Goal: Task Accomplishment & Management: Use online tool/utility

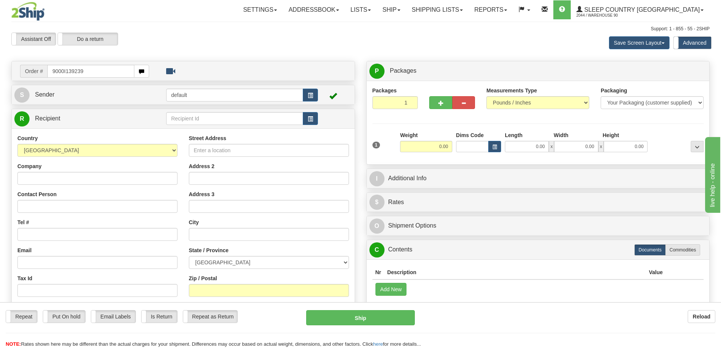
type input "9000I139239"
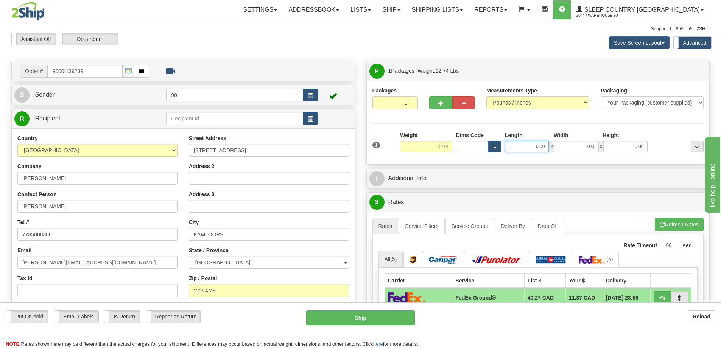
drag, startPoint x: 532, startPoint y: 147, endPoint x: 571, endPoint y: 146, distance: 39.0
click at [570, 146] on div "0.00 x 0.00 x 0.00" at bounding box center [576, 146] width 143 height 11
type input "16.00"
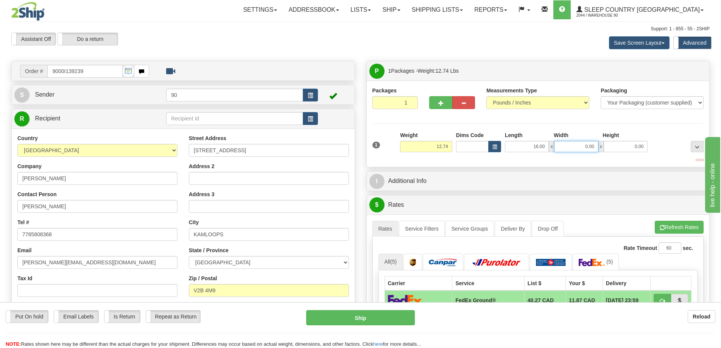
drag, startPoint x: 583, startPoint y: 146, endPoint x: 664, endPoint y: 150, distance: 80.7
click at [659, 150] on div "1 Weight 12.74 Dims Code x x" at bounding box center [538, 144] width 335 height 27
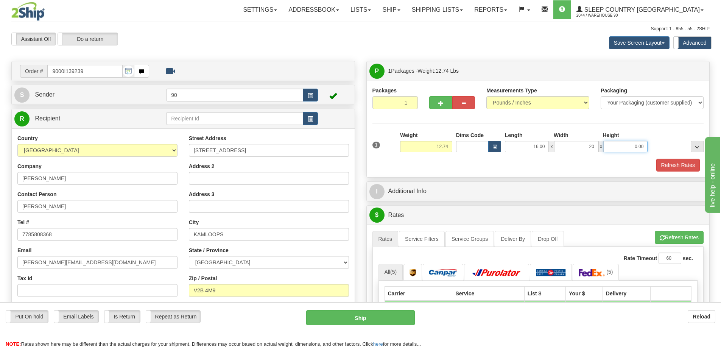
type input "20.00"
drag, startPoint x: 628, startPoint y: 147, endPoint x: 675, endPoint y: 147, distance: 46.6
click at [675, 147] on div "1 Weight 12.74 Dims Code x x" at bounding box center [538, 144] width 335 height 27
type input "10.00"
click at [669, 162] on button "Refresh Rates" at bounding box center [678, 165] width 44 height 13
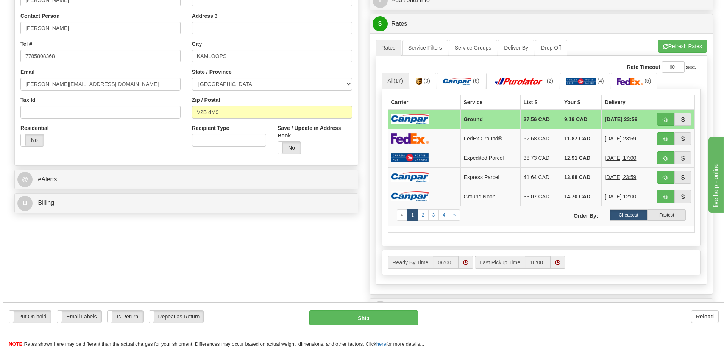
scroll to position [341, 0]
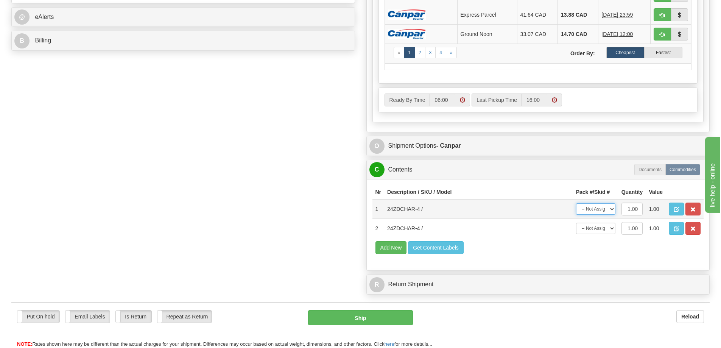
drag, startPoint x: 597, startPoint y: 209, endPoint x: 598, endPoint y: 214, distance: 4.6
click at [597, 209] on select "-- Not Assigned -- Package 1" at bounding box center [595, 208] width 39 height 11
select select "0"
click at [576, 203] on select "-- Not Assigned -- Package 1" at bounding box center [595, 208] width 39 height 11
click at [597, 228] on select "-- Not Assigned -- Package 1" at bounding box center [595, 228] width 39 height 11
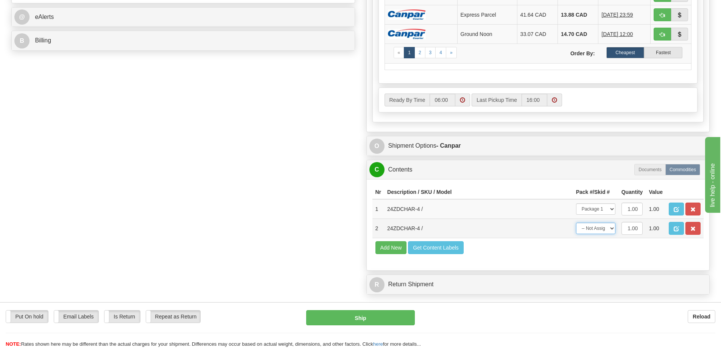
select select "0"
click at [576, 223] on select "-- Not Assigned -- Package 1" at bounding box center [595, 228] width 39 height 11
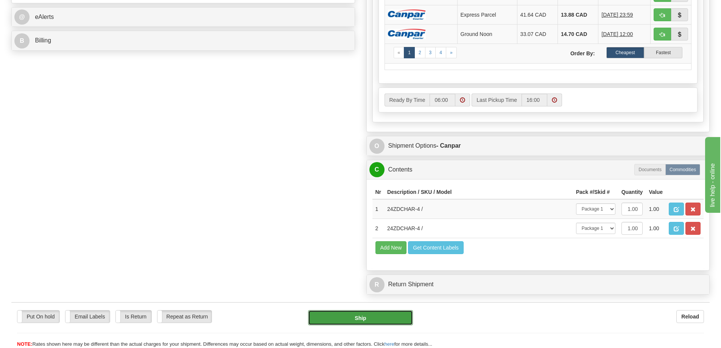
click at [370, 321] on button "Ship" at bounding box center [360, 317] width 105 height 15
type input "1"
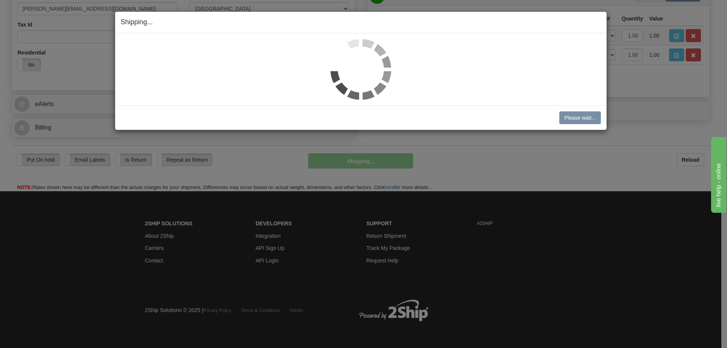
scroll to position [254, 0]
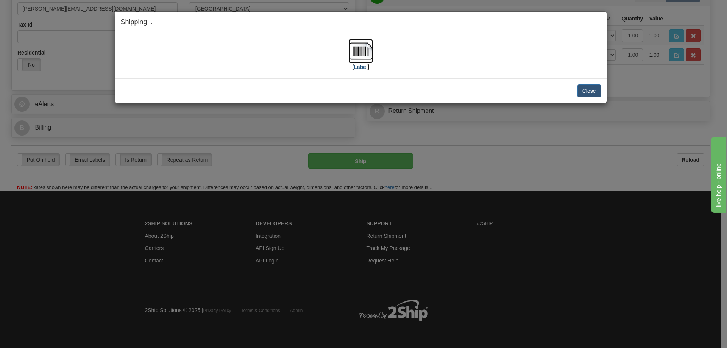
click at [358, 68] on label "[Label]" at bounding box center [360, 67] width 17 height 8
click at [581, 93] on button "Close" at bounding box center [588, 90] width 23 height 13
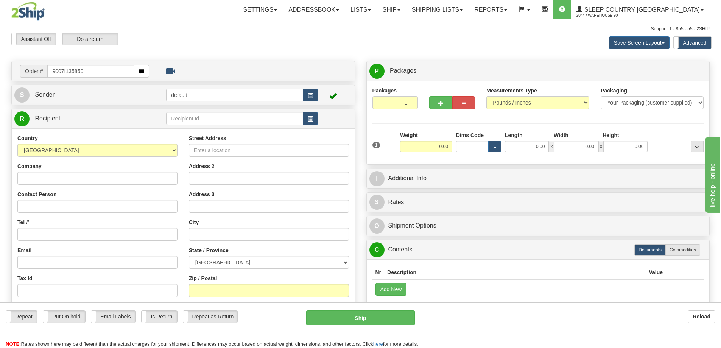
type input "9007I135850"
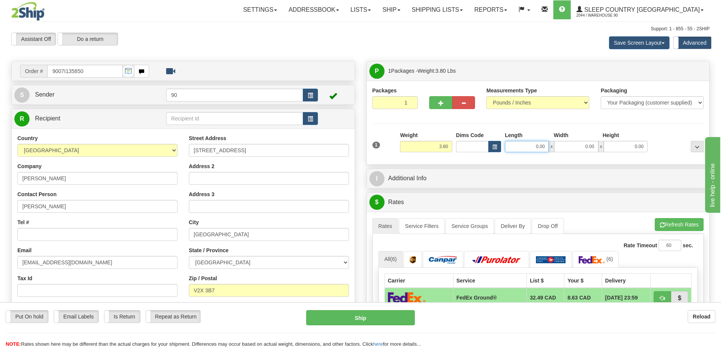
drag, startPoint x: 528, startPoint y: 146, endPoint x: 574, endPoint y: 147, distance: 46.2
click at [574, 147] on div "0.00 x 0.00 x 0.00" at bounding box center [576, 146] width 143 height 11
type input "13.00"
drag, startPoint x: 574, startPoint y: 146, endPoint x: 615, endPoint y: 146, distance: 41.3
click at [614, 146] on div "13.00 x 0.00 x 0.00" at bounding box center [576, 146] width 143 height 11
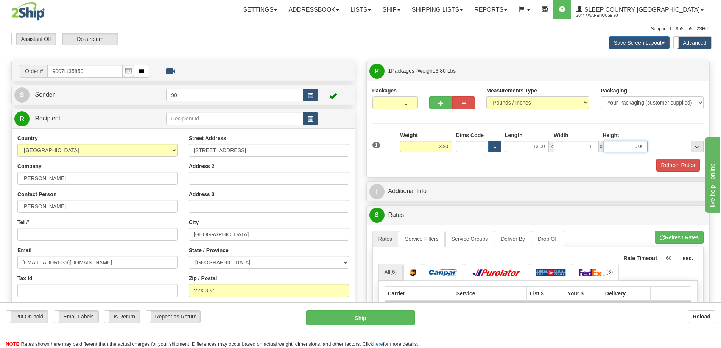
type input "11.00"
drag, startPoint x: 638, startPoint y: 147, endPoint x: 659, endPoint y: 145, distance: 20.6
click at [656, 146] on div "1 Weight 3.80 Dims Code x x" at bounding box center [538, 144] width 335 height 27
type input "4.00"
click at [678, 162] on button "Refresh Rates" at bounding box center [678, 165] width 44 height 13
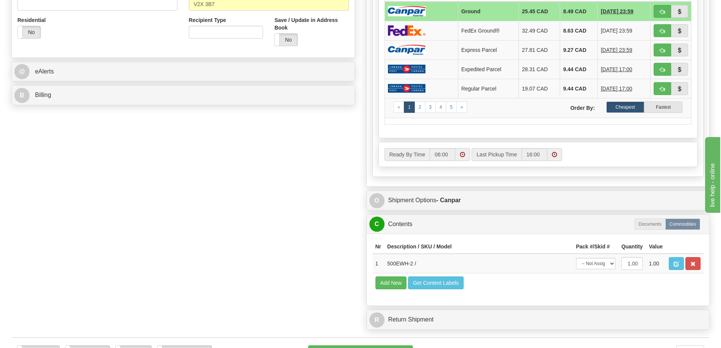
scroll to position [379, 0]
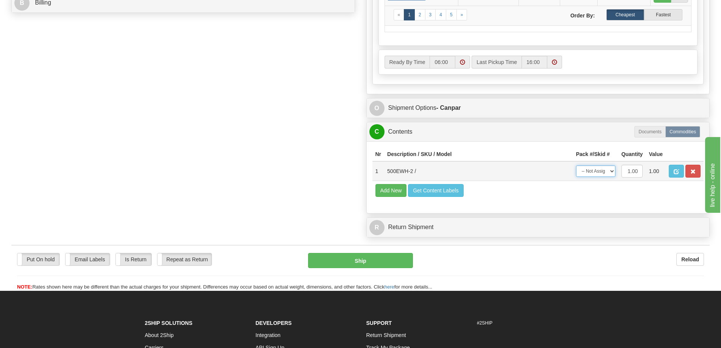
click at [601, 176] on select "-- Not Assigned -- Package 1" at bounding box center [595, 170] width 39 height 11
select select "0"
click at [576, 165] on select "-- Not Assigned -- Package 1" at bounding box center [595, 170] width 39 height 11
drag, startPoint x: 373, startPoint y: 259, endPoint x: 407, endPoint y: 260, distance: 33.4
click at [373, 259] on button "Ship" at bounding box center [360, 260] width 105 height 15
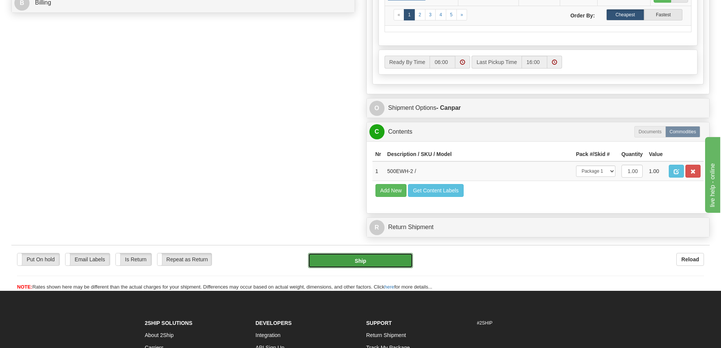
type input "1"
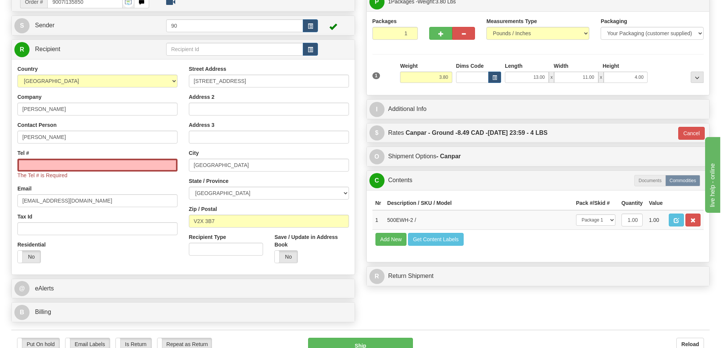
scroll to position [65, 0]
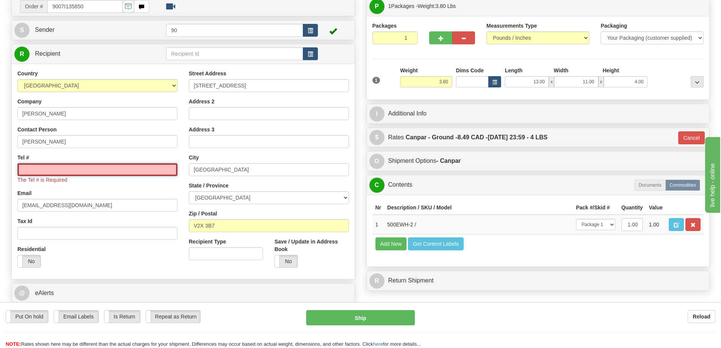
click at [104, 170] on input "Tel #" at bounding box center [97, 169] width 160 height 13
type input "250-491-4487"
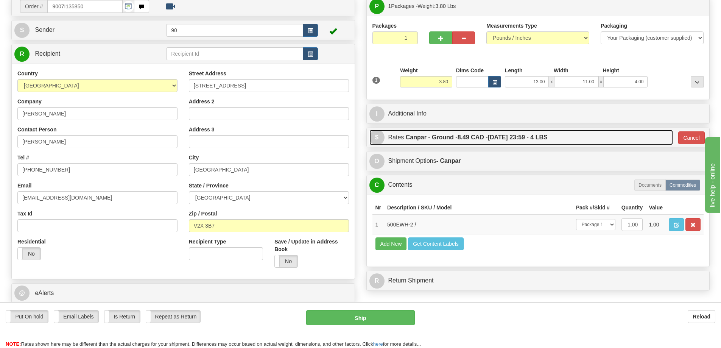
click at [627, 134] on link "$ Rates Canpar - Ground - 8.49 CAD - 10/03/2025 23:59 - 4 LBS" at bounding box center [521, 138] width 304 height 16
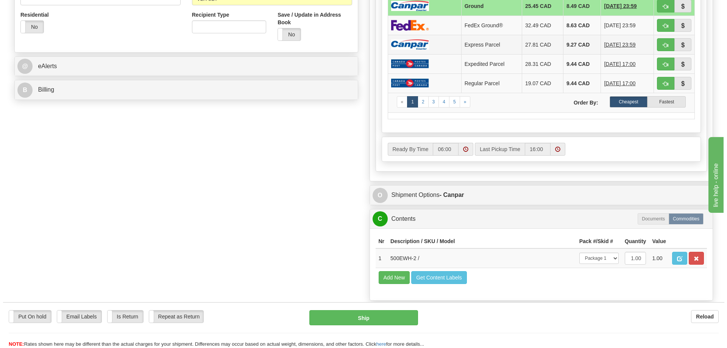
scroll to position [292, 0]
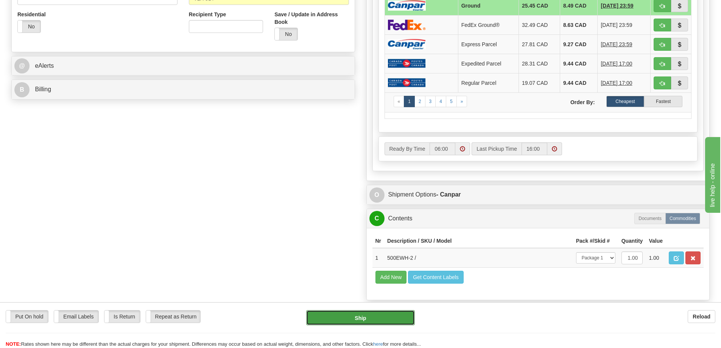
click at [371, 316] on button "Ship" at bounding box center [360, 317] width 109 height 15
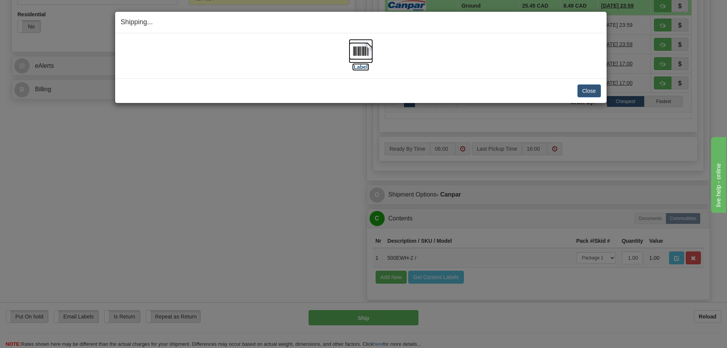
click at [362, 64] on label "[Label]" at bounding box center [360, 67] width 17 height 8
click at [586, 90] on button "Close" at bounding box center [588, 90] width 23 height 13
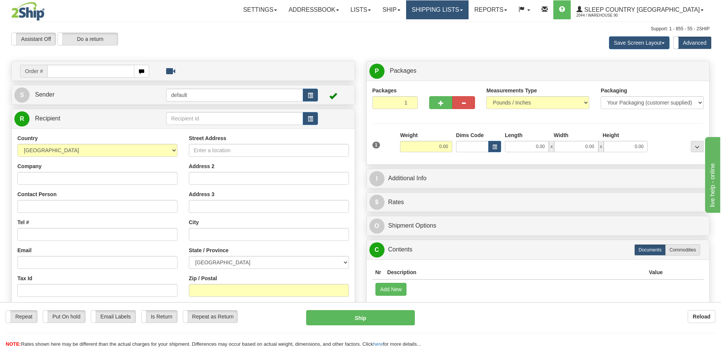
click at [468, 11] on link "Shipping lists" at bounding box center [437, 9] width 62 height 19
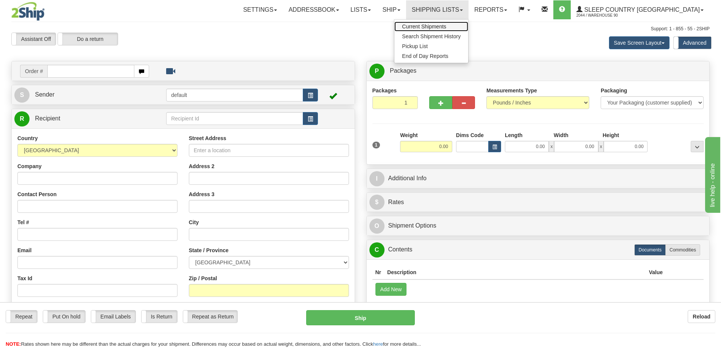
click at [446, 26] on span "Current Shipments" at bounding box center [424, 26] width 44 height 6
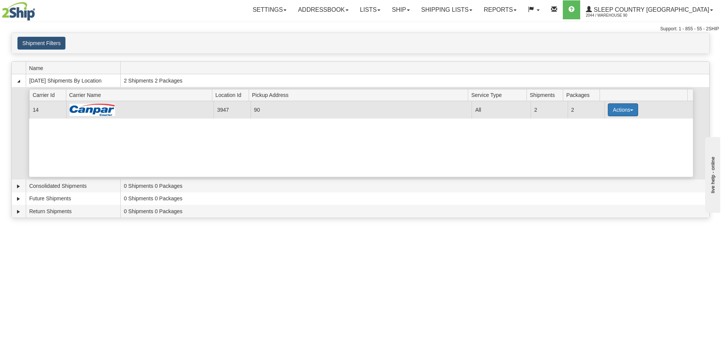
click at [623, 110] on button "Actions" at bounding box center [623, 109] width 30 height 13
click at [610, 132] on link "Close" at bounding box center [607, 134] width 61 height 10
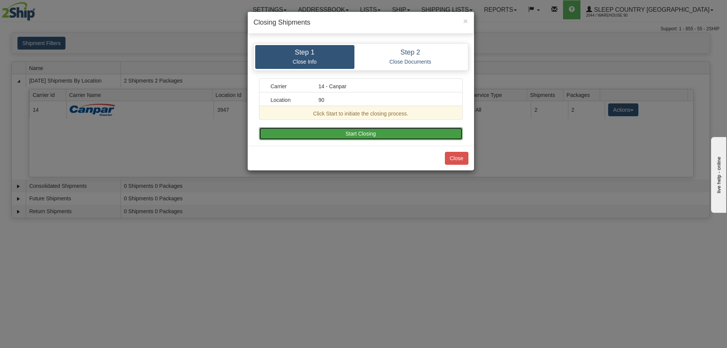
click at [377, 132] on button "Start Closing" at bounding box center [361, 133] width 204 height 13
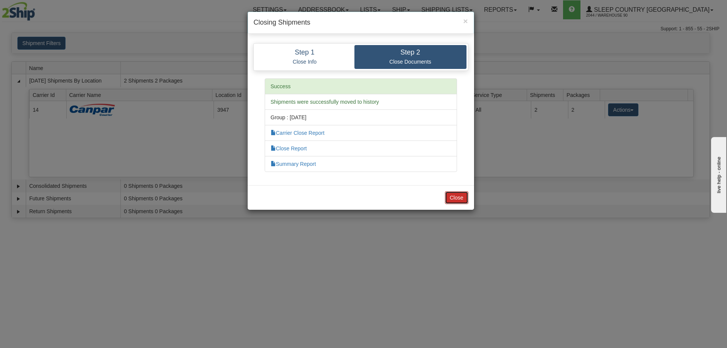
click at [460, 200] on button "Close" at bounding box center [456, 197] width 23 height 13
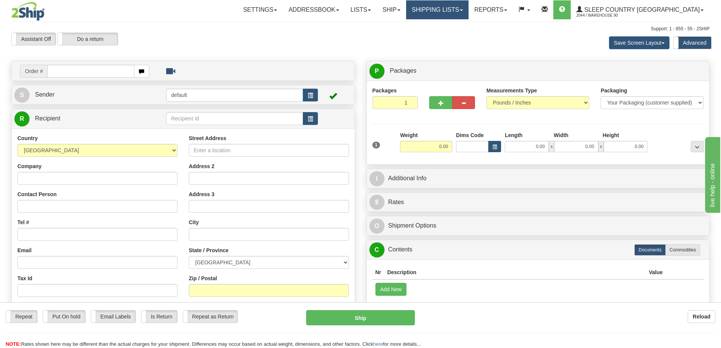
click at [469, 11] on link "Shipping lists" at bounding box center [437, 9] width 62 height 19
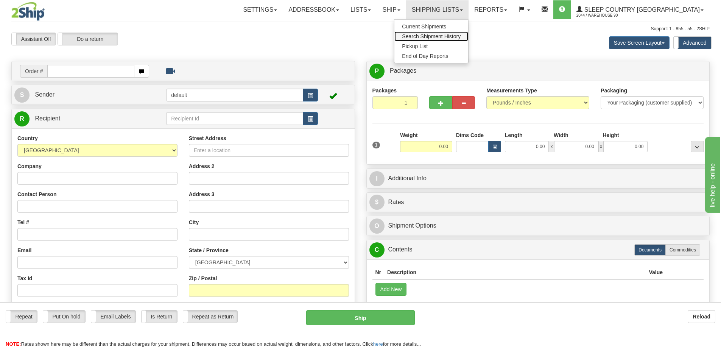
click at [446, 34] on span "Search Shipment History" at bounding box center [431, 36] width 59 height 6
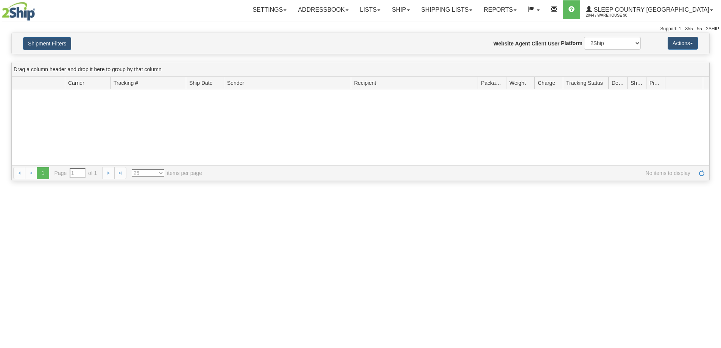
type input "From [DATE] To [DATE]"
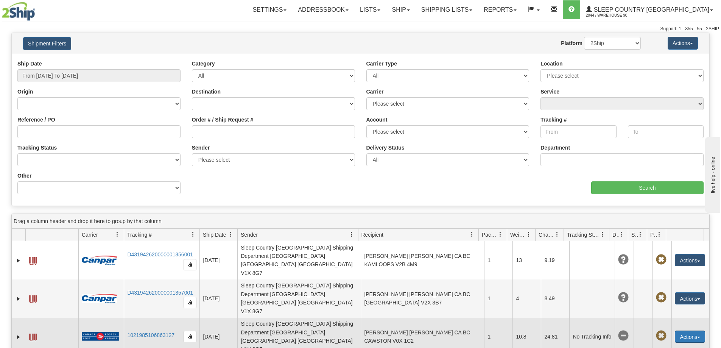
click at [677, 330] on button "Actions" at bounding box center [690, 336] width 30 height 12
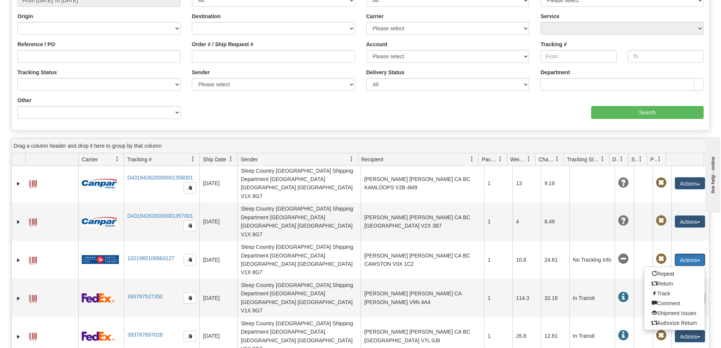
scroll to position [76, 0]
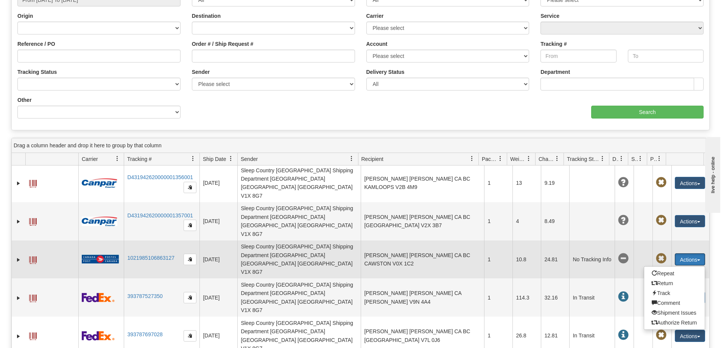
click at [657, 253] on span at bounding box center [661, 258] width 11 height 11
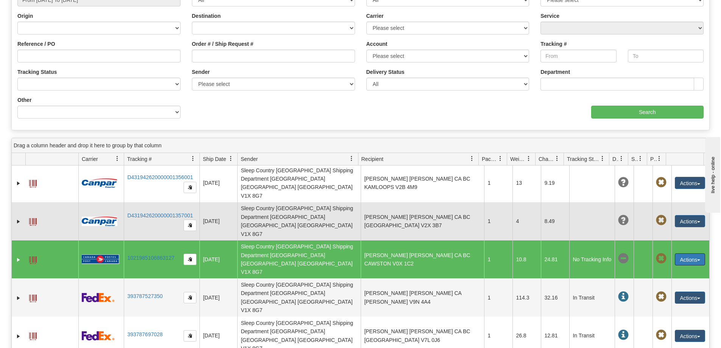
click at [637, 202] on td at bounding box center [643, 221] width 19 height 38
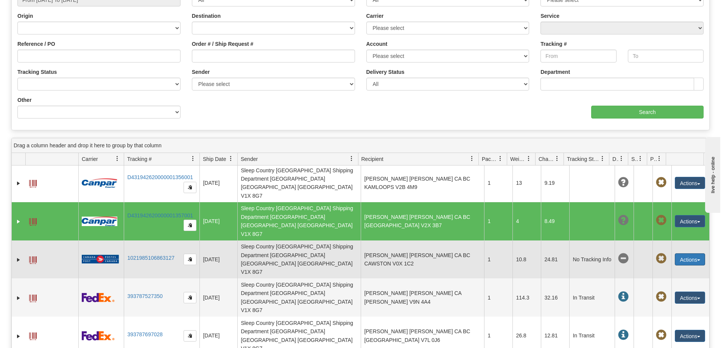
click at [684, 253] on button "Actions" at bounding box center [690, 259] width 30 height 12
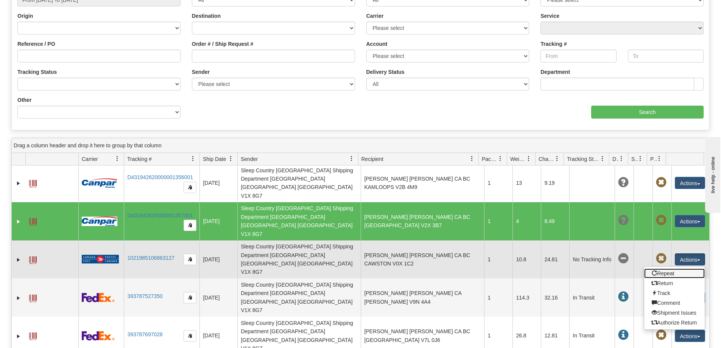
click at [668, 268] on link "Repeat" at bounding box center [674, 273] width 61 height 10
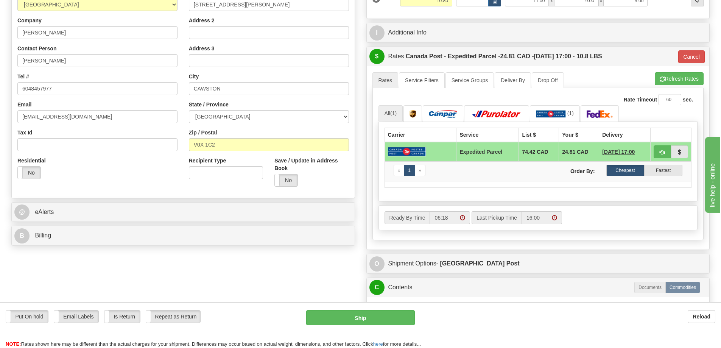
scroll to position [151, 0]
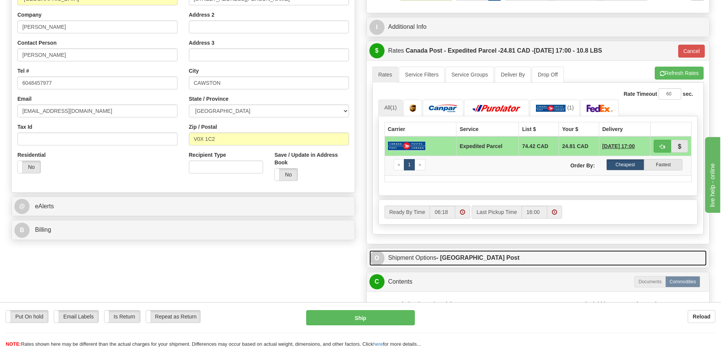
click at [505, 256] on link "O Shipment Options - Canada Post" at bounding box center [538, 258] width 338 height 16
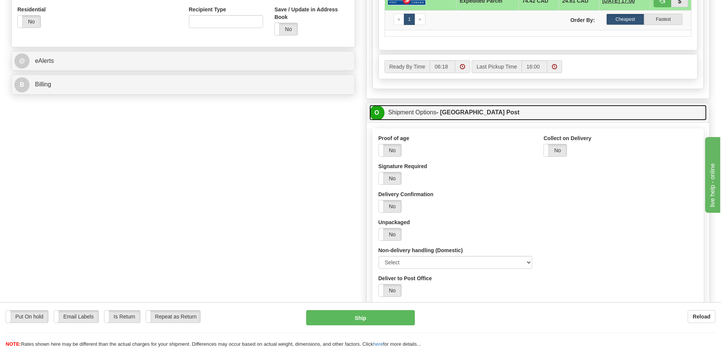
scroll to position [227, 0]
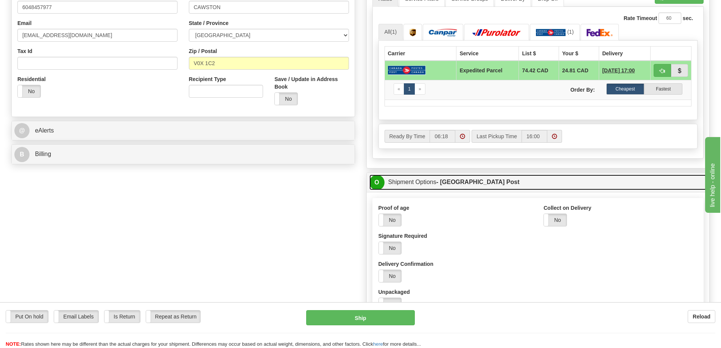
click at [498, 178] on link "O Shipment Options - Canada Post" at bounding box center [538, 183] width 338 height 16
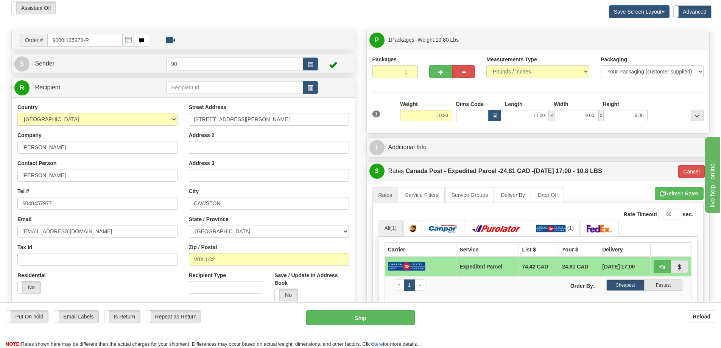
scroll to position [0, 0]
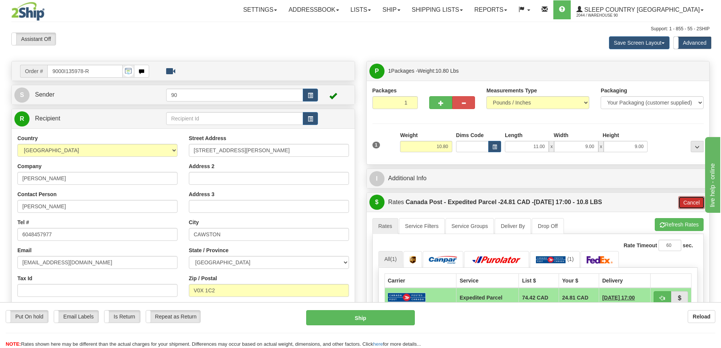
click at [692, 201] on button "Cancel" at bounding box center [691, 202] width 26 height 13
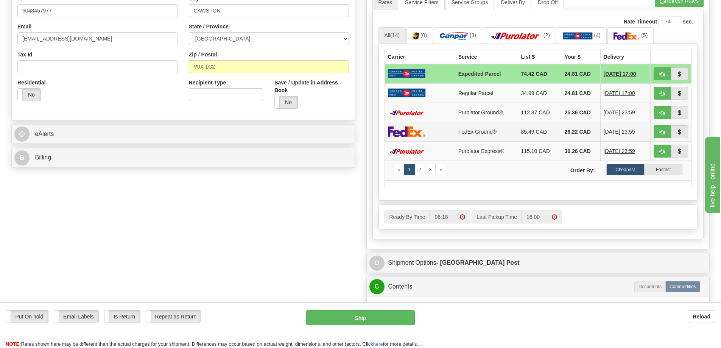
scroll to position [227, 0]
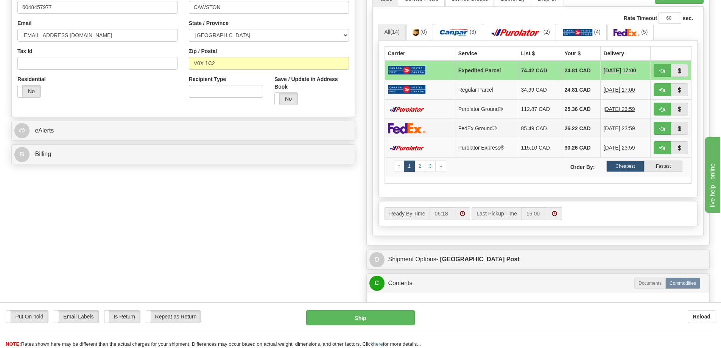
click at [413, 127] on img at bounding box center [407, 128] width 38 height 11
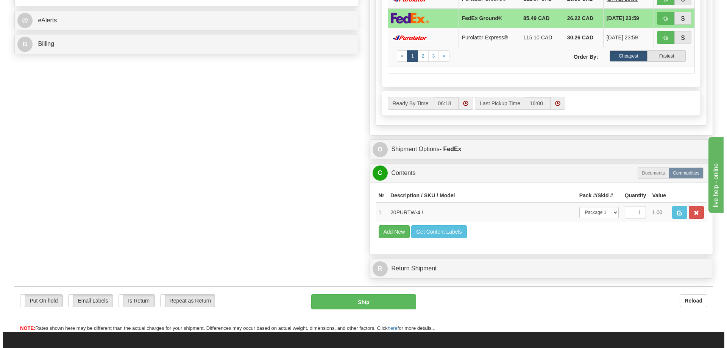
scroll to position [341, 0]
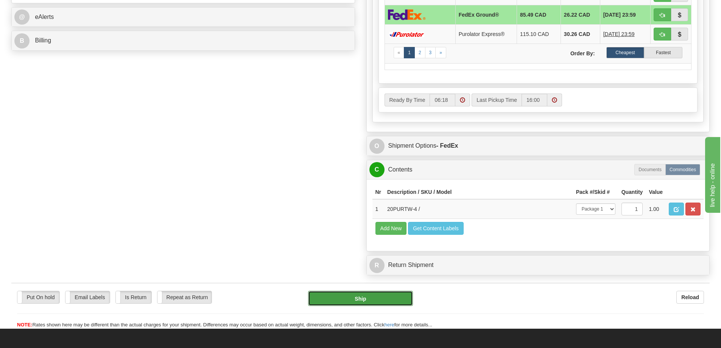
click at [370, 299] on button "Ship" at bounding box center [360, 298] width 105 height 15
type input "92"
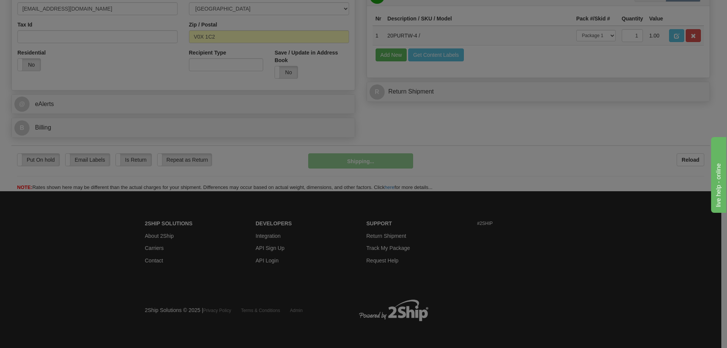
scroll to position [254, 0]
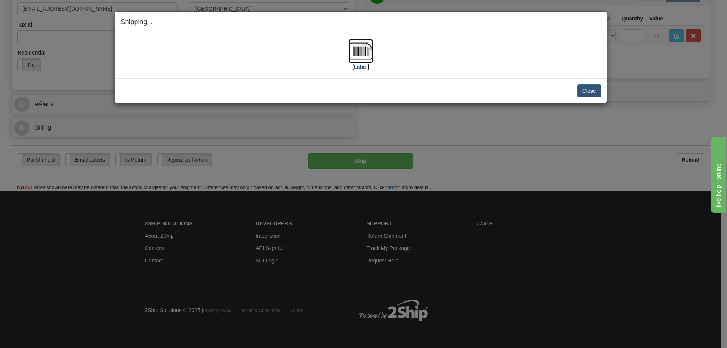
click at [363, 69] on label "[Label]" at bounding box center [360, 67] width 17 height 8
click at [592, 94] on button "Close" at bounding box center [588, 90] width 23 height 13
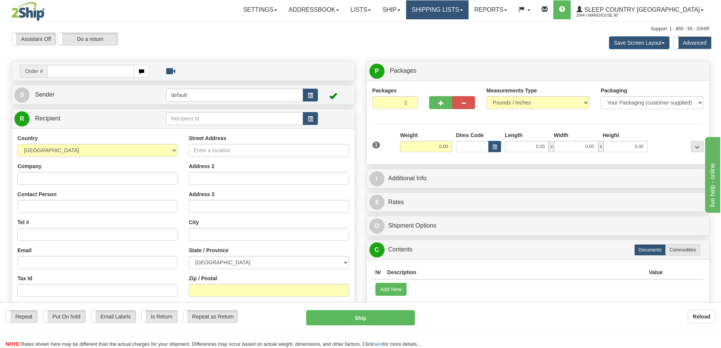
click at [469, 10] on link "Shipping lists" at bounding box center [437, 9] width 62 height 19
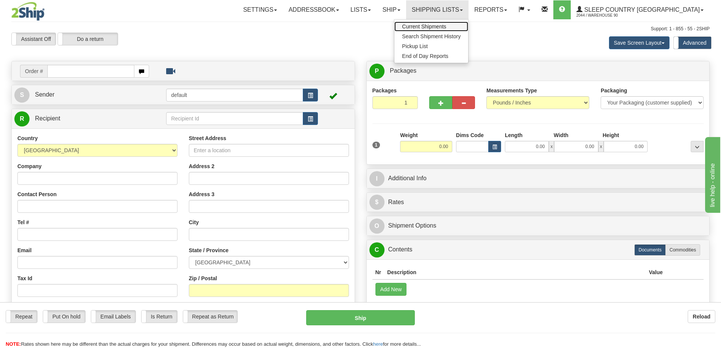
click at [446, 26] on span "Current Shipments" at bounding box center [424, 26] width 44 height 6
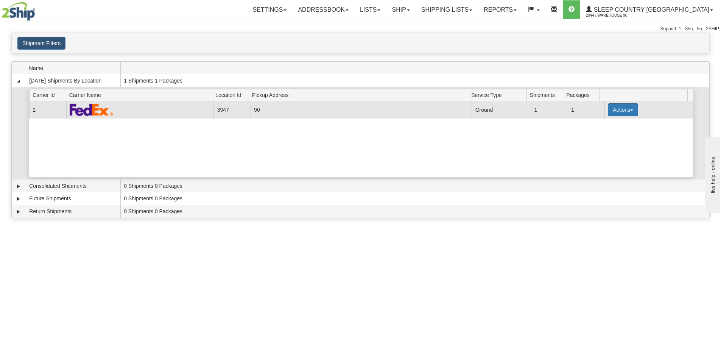
click at [627, 111] on button "Actions" at bounding box center [623, 109] width 30 height 13
click at [602, 135] on span "Close" at bounding box center [593, 133] width 17 height 5
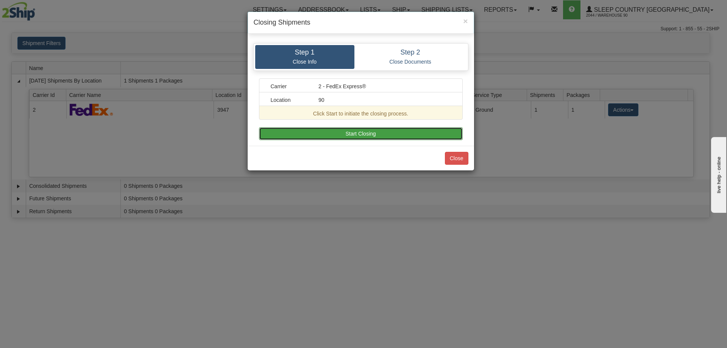
click at [402, 134] on button "Start Closing" at bounding box center [361, 133] width 204 height 13
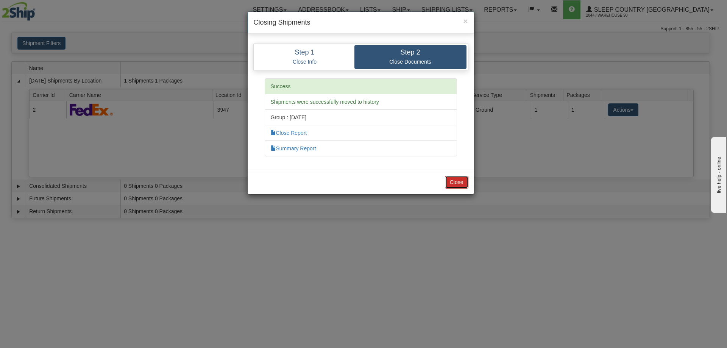
click at [455, 181] on button "Close" at bounding box center [456, 182] width 23 height 13
